Goal: Task Accomplishment & Management: Manage account settings

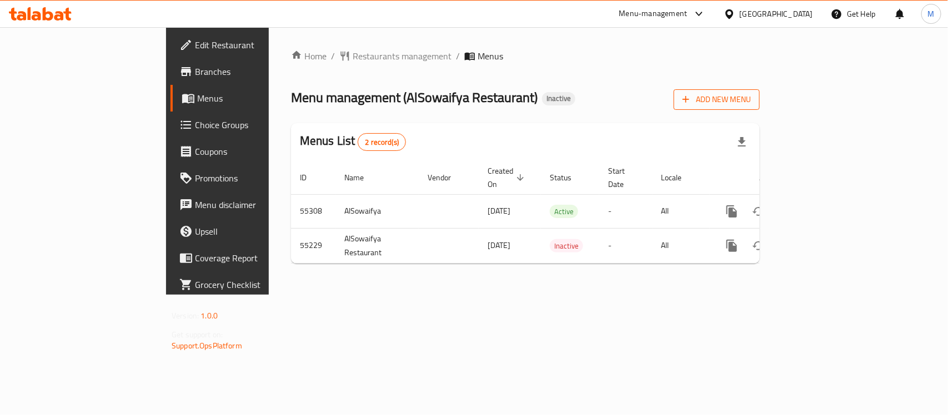
click at [751, 102] on span "Add New Menu" at bounding box center [717, 100] width 68 height 14
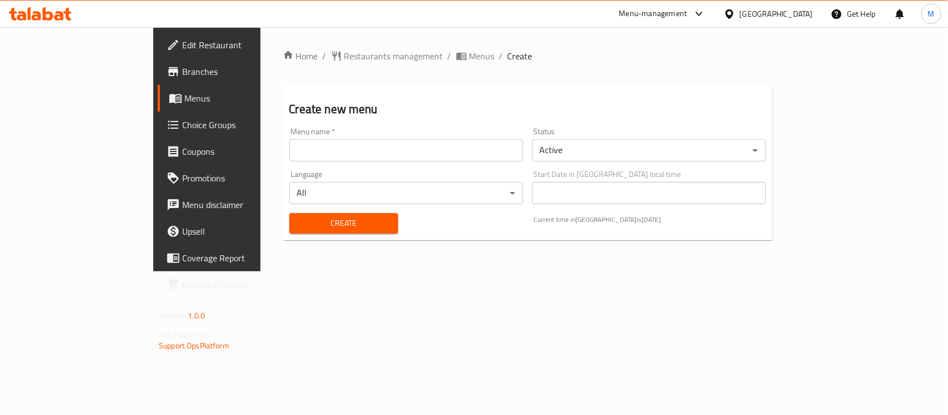
click at [297, 142] on input "text" at bounding box center [406, 150] width 234 height 22
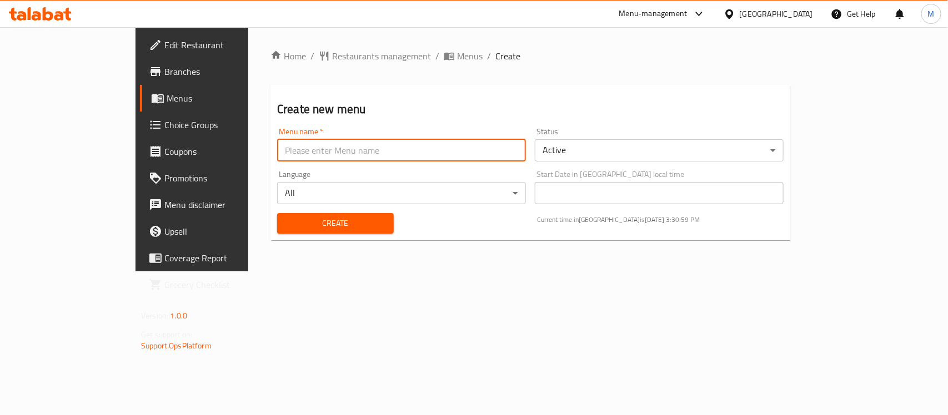
type input "New"
click at [307, 226] on span "Create" at bounding box center [335, 224] width 99 height 14
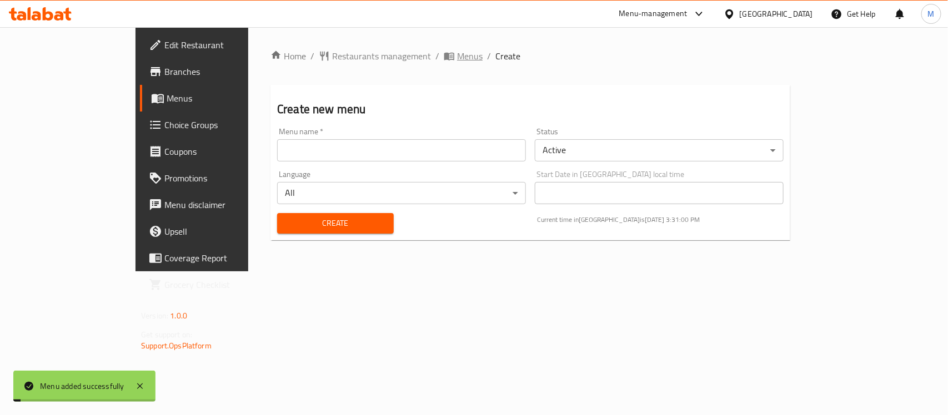
click at [457, 58] on span "Menus" at bounding box center [470, 55] width 26 height 13
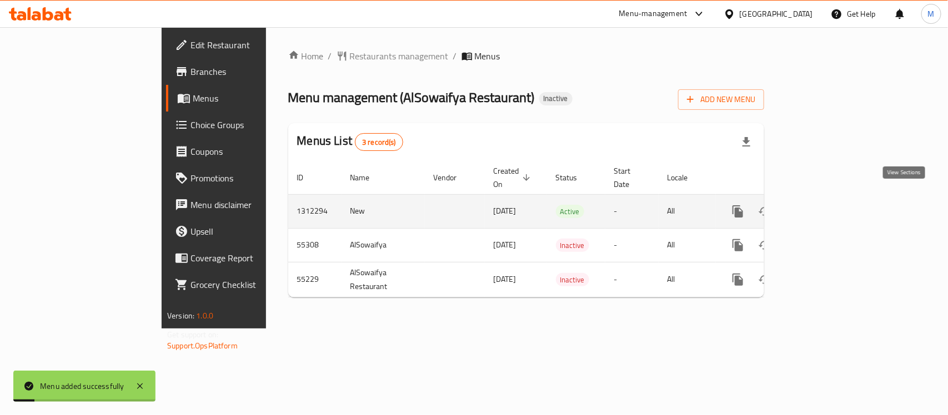
click at [825, 205] on icon "enhanced table" at bounding box center [817, 211] width 13 height 13
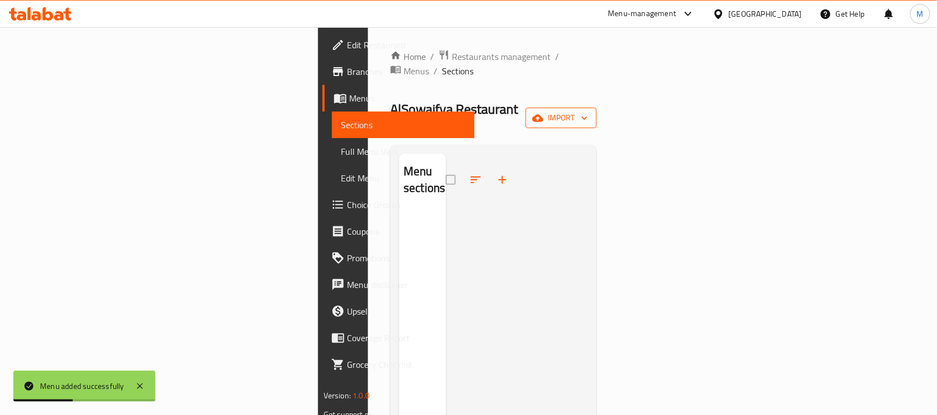
click at [588, 111] on span "import" at bounding box center [561, 118] width 53 height 14
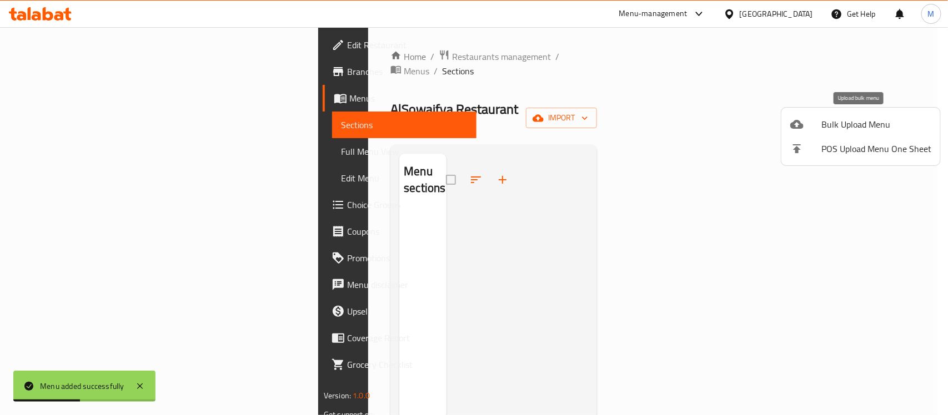
click at [879, 127] on span "Bulk Upload Menu" at bounding box center [876, 124] width 110 height 13
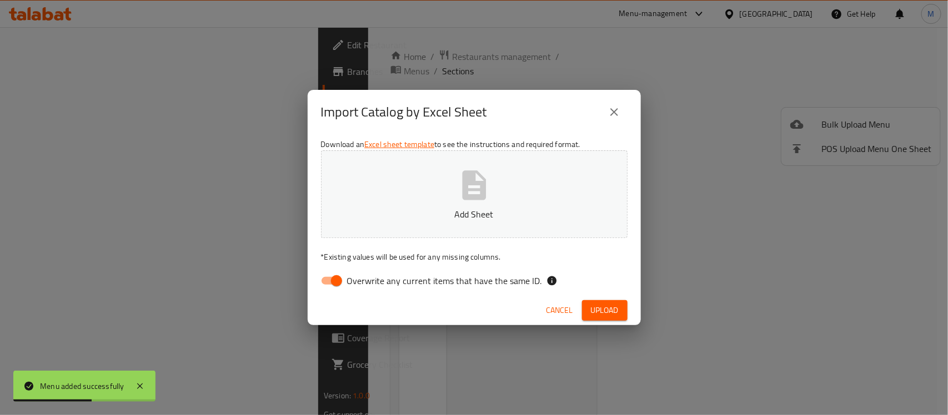
click at [340, 275] on input "Overwrite any current items that have the same ID." at bounding box center [336, 280] width 63 height 21
checkbox input "false"
click at [556, 121] on div "Import Catalog by Excel Sheet" at bounding box center [474, 112] width 307 height 27
click at [600, 324] on div "Cancel Upload" at bounding box center [474, 310] width 333 height 29
click at [605, 314] on span "Upload" at bounding box center [605, 311] width 28 height 14
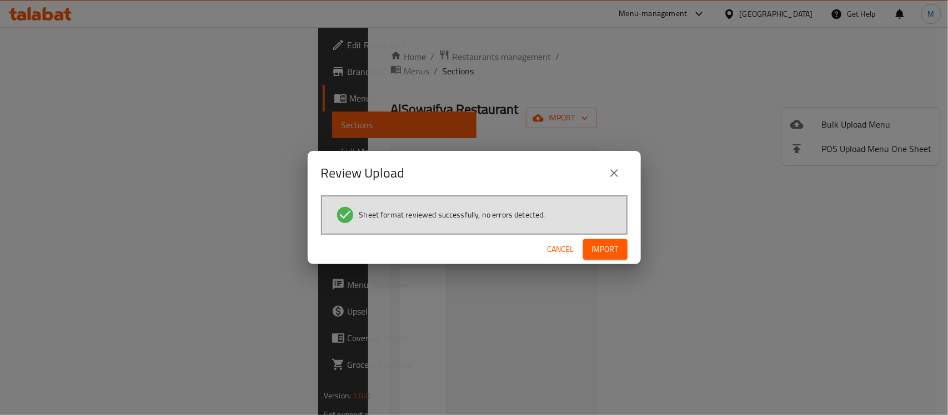
click at [604, 254] on span "Import" at bounding box center [605, 250] width 27 height 14
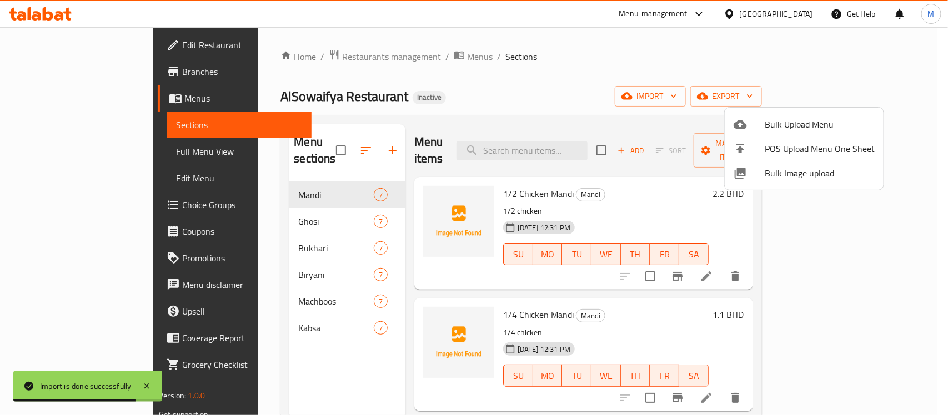
click at [578, 79] on div at bounding box center [474, 207] width 948 height 415
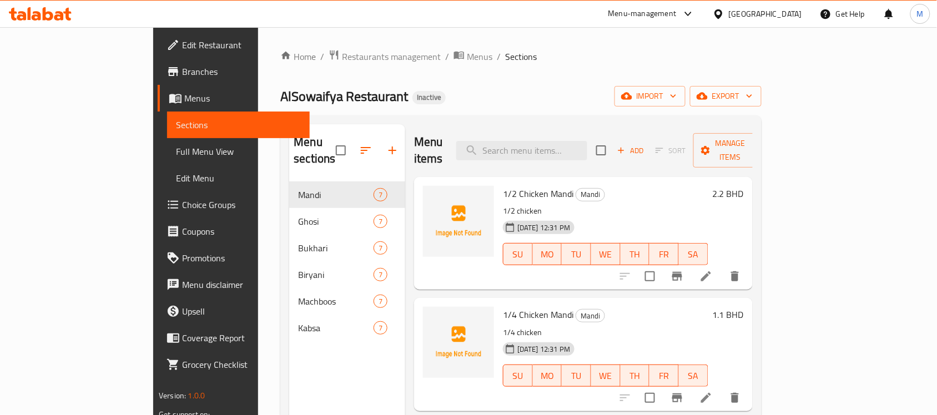
click at [176, 151] on span "Full Menu View" at bounding box center [238, 151] width 125 height 13
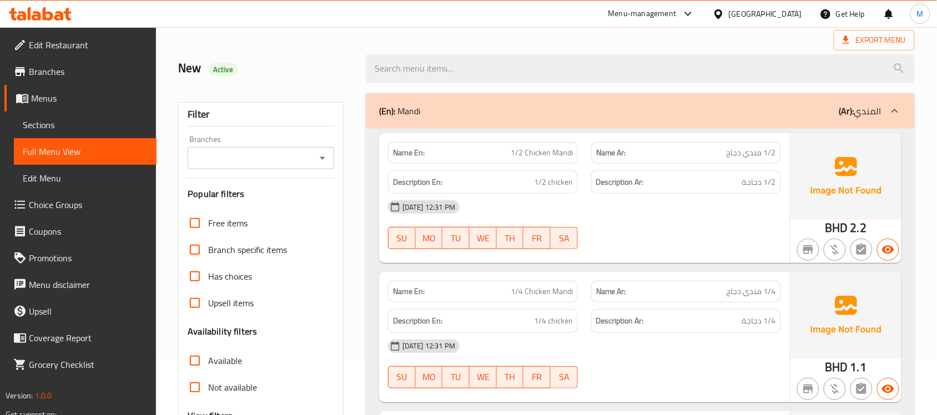
scroll to position [278, 0]
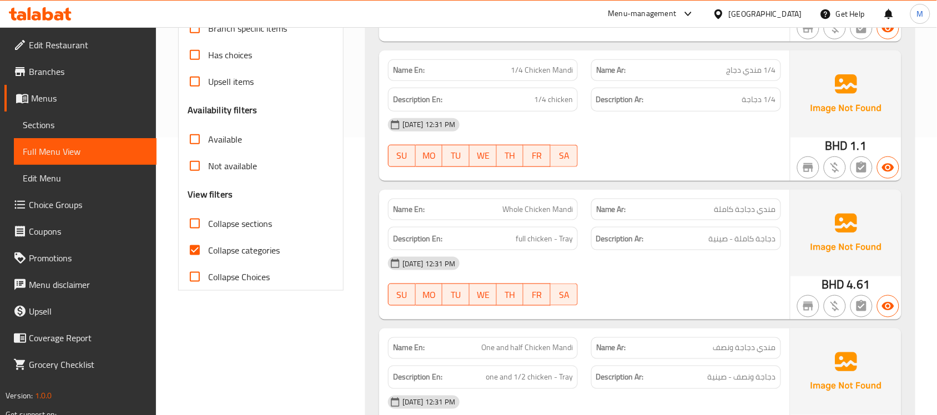
click at [210, 240] on label "Collapse categories" at bounding box center [231, 250] width 98 height 27
click at [208, 240] on input "Collapse categories" at bounding box center [195, 250] width 27 height 27
checkbox input "false"
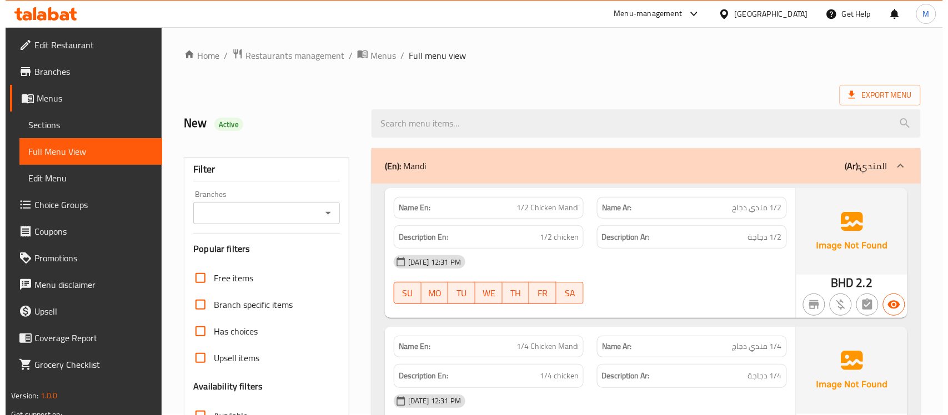
scroll to position [0, 0]
